Goal: Task Accomplishment & Management: Manage account settings

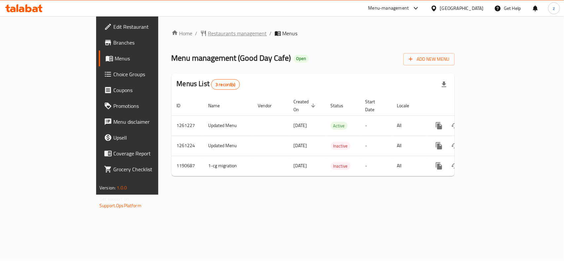
click at [208, 32] on span "Restaurants management" at bounding box center [237, 33] width 59 height 8
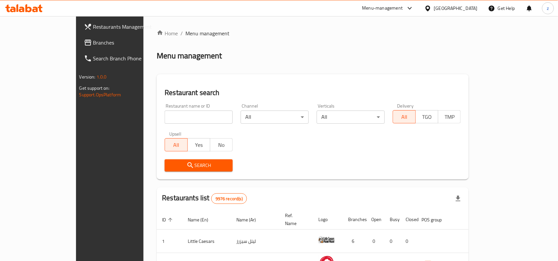
click at [93, 39] on span "Branches" at bounding box center [128, 43] width 71 height 8
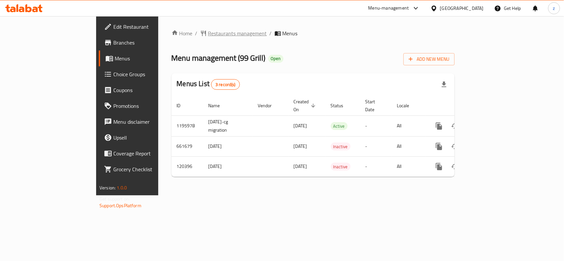
click at [208, 35] on span "Restaurants management" at bounding box center [237, 33] width 59 height 8
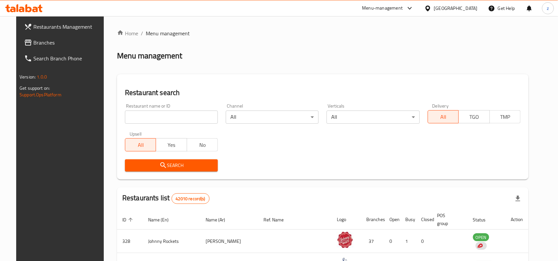
drag, startPoint x: 29, startPoint y: 42, endPoint x: 19, endPoint y: 48, distance: 12.0
click at [33, 42] on span "Branches" at bounding box center [68, 43] width 71 height 8
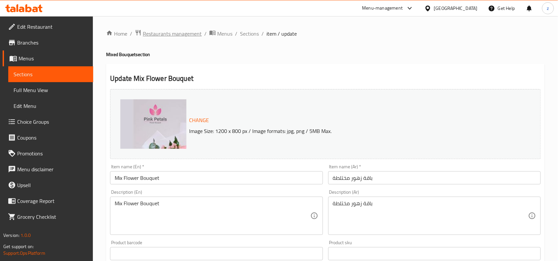
click at [170, 32] on span "Restaurants management" at bounding box center [172, 34] width 59 height 8
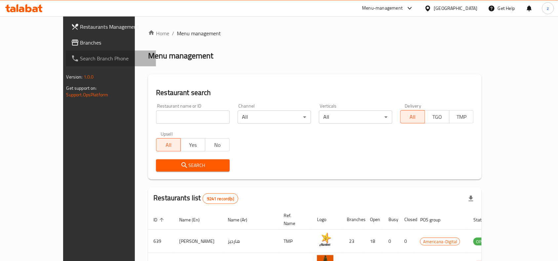
click at [66, 52] on link "Search Branch Phone" at bounding box center [111, 59] width 91 height 16
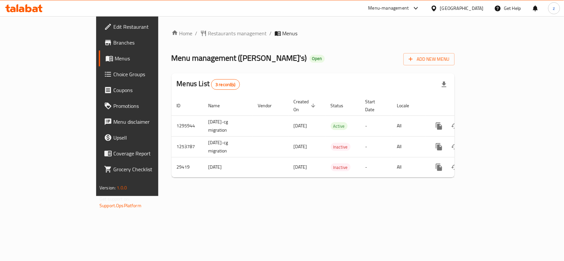
click at [113, 75] on span "Choice Groups" at bounding box center [149, 74] width 72 height 8
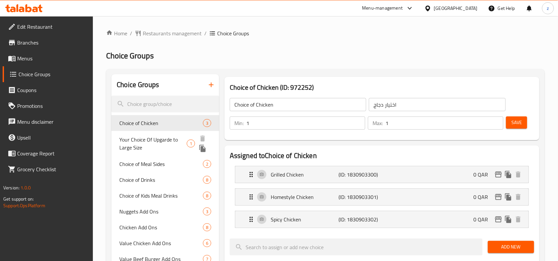
click at [148, 138] on span "Your Choice Of Upgarde to Large Size" at bounding box center [152, 144] width 67 height 16
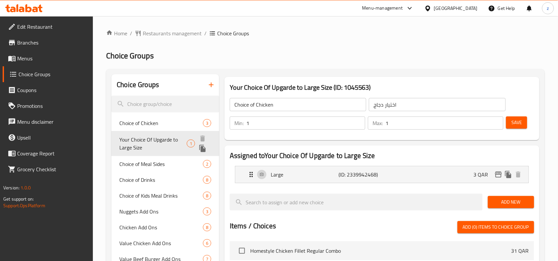
type input "Your Choice Of Upgarde to Large Size"
type input "اختيارك للترقية إلى حجم كبير"
type input "0"
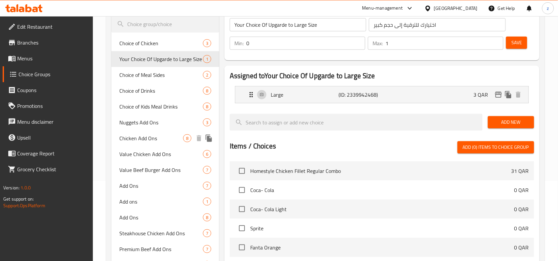
scroll to position [83, 0]
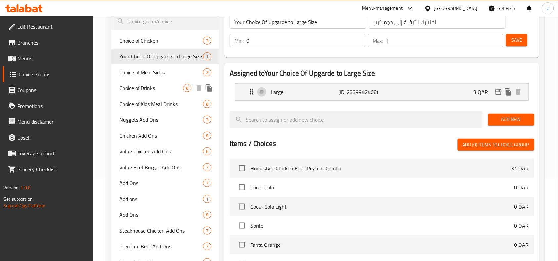
click at [175, 86] on span "Choice of Drinks" at bounding box center [151, 88] width 64 height 8
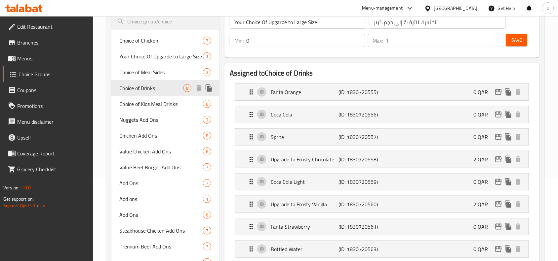
type input "Choice of Drinks"
type input "اختيار المشروبات"
type input "1"
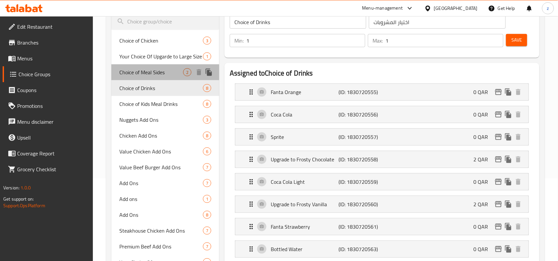
click at [136, 68] on span "Choice of Meal Sides" at bounding box center [151, 72] width 64 height 8
type input "Choice of Meal Sides"
type input "اختيار الأطباق الجانبية للوجبة"
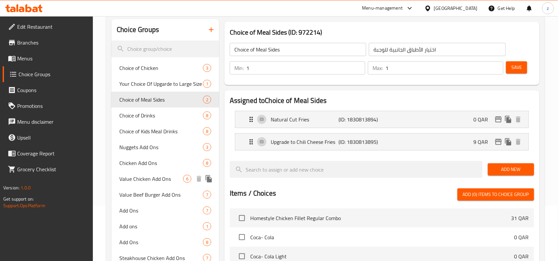
scroll to position [41, 0]
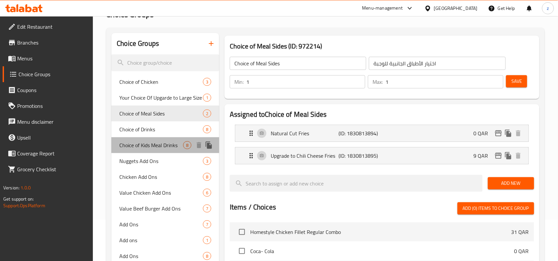
click at [150, 147] on span "Choice of Kids Meal Drinks" at bounding box center [151, 145] width 64 height 8
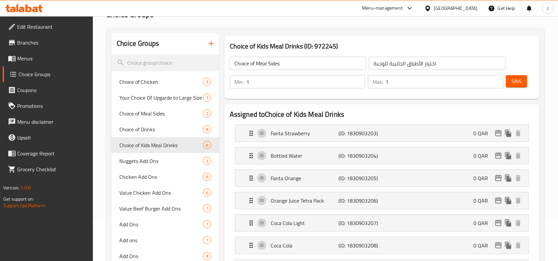
type input "Choice of Kids Meal Drinks"
type input "إختيارك من مشروبات وجبات أطفال"
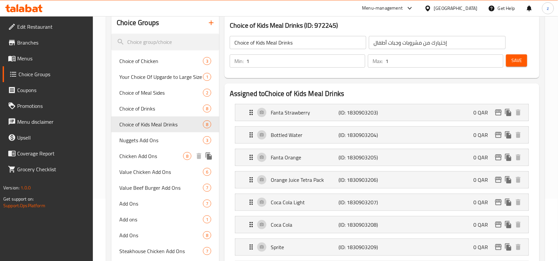
scroll to position [83, 0]
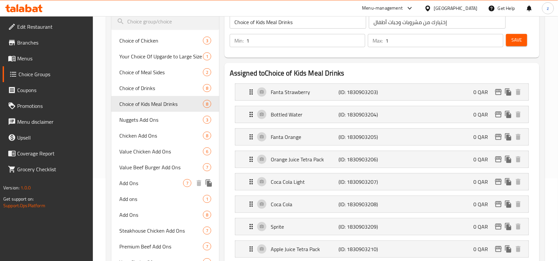
click at [130, 184] on span "Add Ons" at bounding box center [151, 183] width 64 height 8
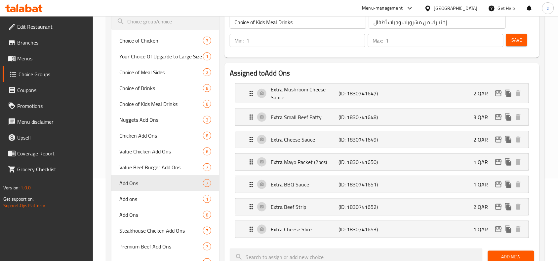
type input "Add Ons"
type input "إضافات"
type input "0"
type input "7"
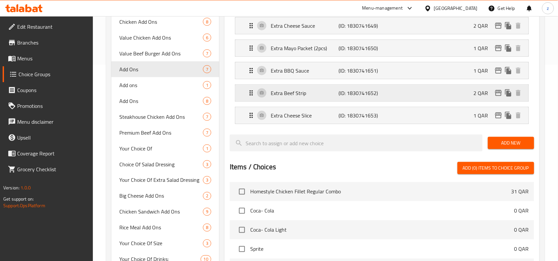
scroll to position [207, 0]
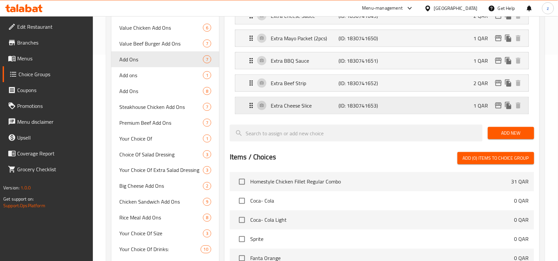
click at [297, 108] on p "Extra Cheese Slice" at bounding box center [305, 106] width 68 height 8
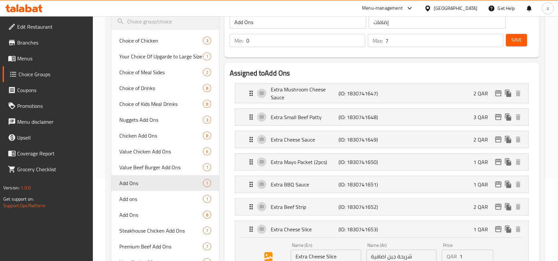
scroll to position [0, 0]
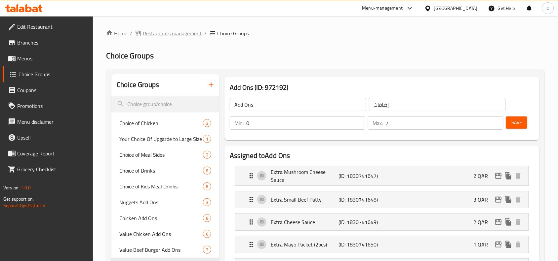
click at [161, 33] on span "Restaurants management" at bounding box center [172, 33] width 59 height 8
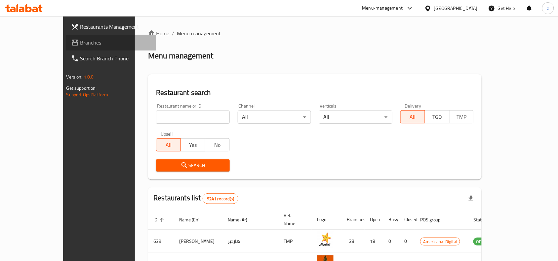
click at [80, 46] on span "Branches" at bounding box center [115, 43] width 71 height 8
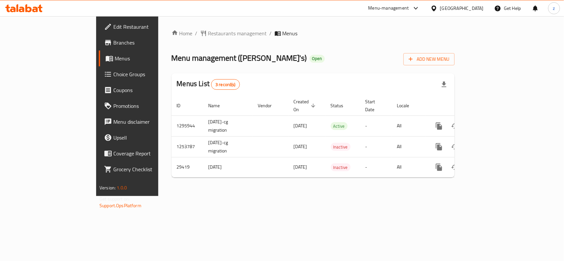
click at [113, 71] on span "Choice Groups" at bounding box center [149, 74] width 72 height 8
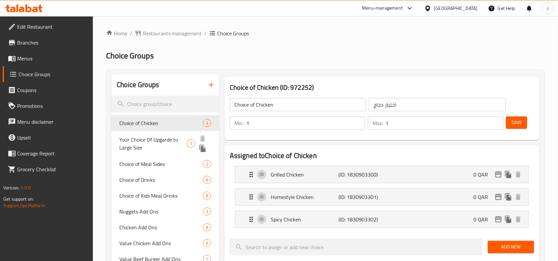
click at [161, 136] on span "Your Choice Of Upgarde to Large Size" at bounding box center [152, 144] width 67 height 16
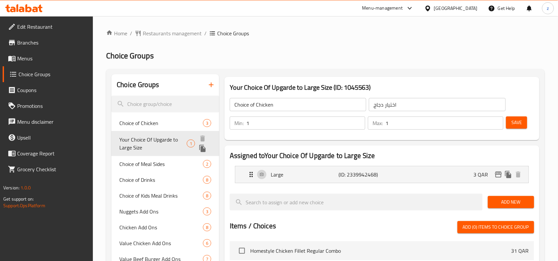
type input "Your Choice Of Upgarde to Large Size"
type input "اختيارك للترقية إلى حجم كبير"
type input "0"
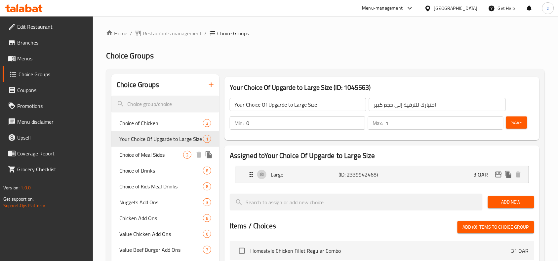
click at [144, 159] on div "Choice of Meal Sides 2" at bounding box center [165, 155] width 108 height 16
type input "Choice of Meal Sides"
type input "اختيار الأطباق الجانبية للوجبة"
type input "1"
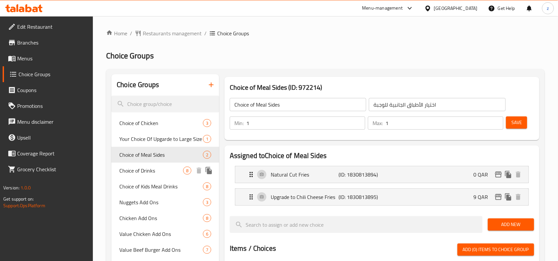
click at [132, 174] on span "Choice of Drinks" at bounding box center [151, 171] width 64 height 8
type input "Choice of Drinks"
type input "اختيار المشروبات"
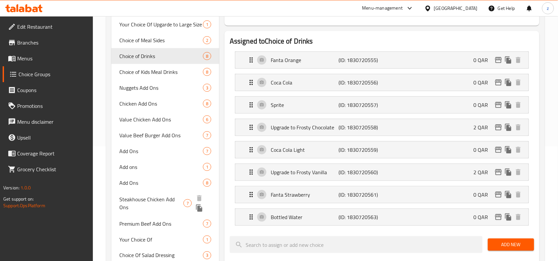
scroll to position [124, 0]
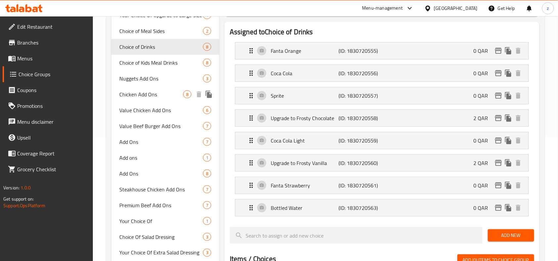
click at [146, 98] on span "Chicken Add Ons" at bounding box center [151, 95] width 64 height 8
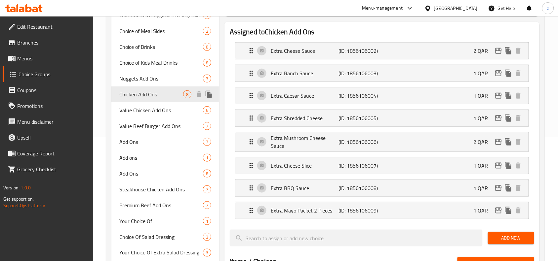
type input "Chicken Add Ons"
type input "اضافات دجاج"
type input "0"
click at [280, 50] on p "Extra Cheese Sauce" at bounding box center [305, 51] width 68 height 8
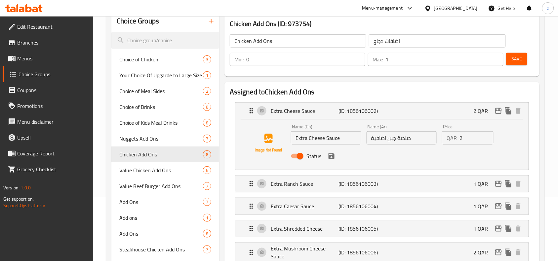
scroll to position [0, 0]
